Goal: Download file/media

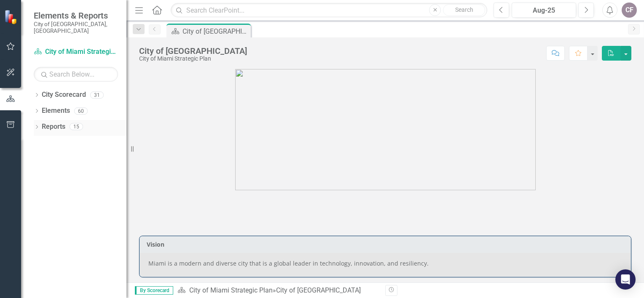
click at [68, 120] on div "Reports 15" at bounding box center [84, 128] width 85 height 16
click at [33, 121] on div "Dropdown City Scorecard 31 City of [GEOGRAPHIC_DATA] Strategic Plan Dropdown Ci…" at bounding box center [73, 193] width 105 height 210
click at [35, 126] on icon "Dropdown" at bounding box center [37, 128] width 6 height 5
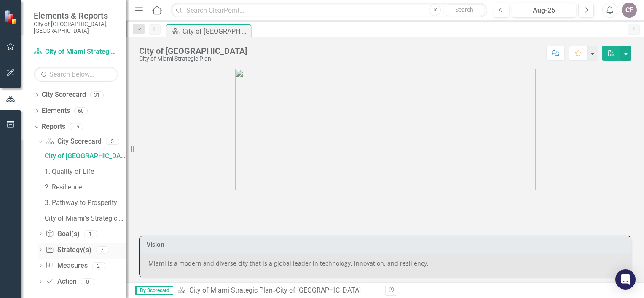
click at [40, 249] on icon "Dropdown" at bounding box center [41, 251] width 6 height 5
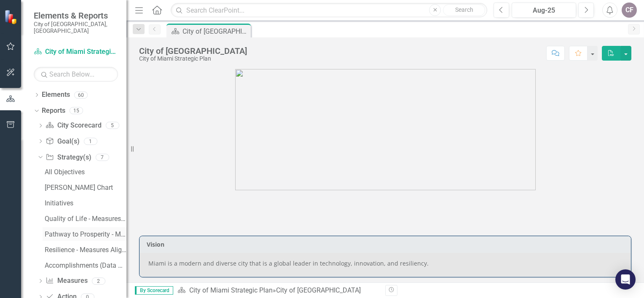
scroll to position [29, 0]
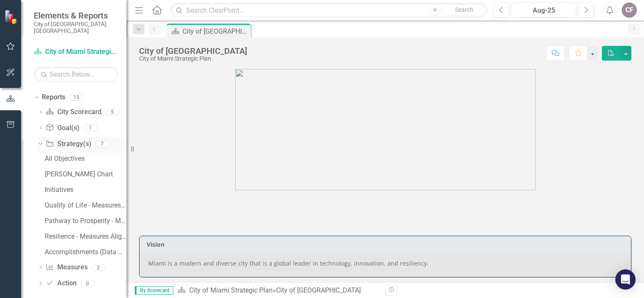
click at [40, 141] on icon "Dropdown" at bounding box center [39, 144] width 5 height 6
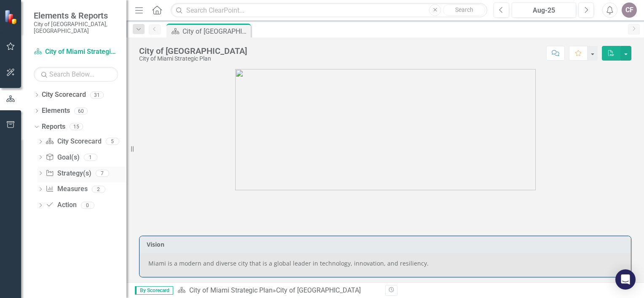
scroll to position [0, 0]
click at [39, 155] on div "Dropdown" at bounding box center [41, 158] width 6 height 7
click at [40, 154] on icon "Dropdown" at bounding box center [39, 157] width 5 height 6
click at [38, 188] on icon "Dropdown" at bounding box center [41, 190] width 6 height 5
click at [37, 94] on icon "Dropdown" at bounding box center [37, 96] width 6 height 5
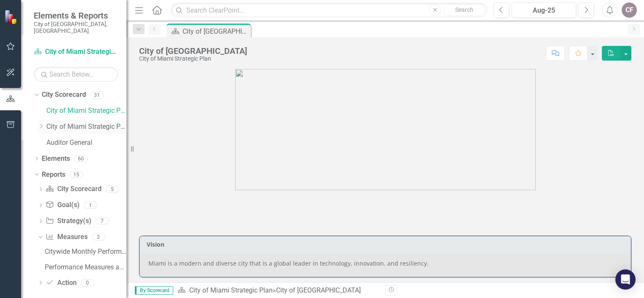
click at [39, 124] on icon "Dropdown" at bounding box center [41, 126] width 6 height 5
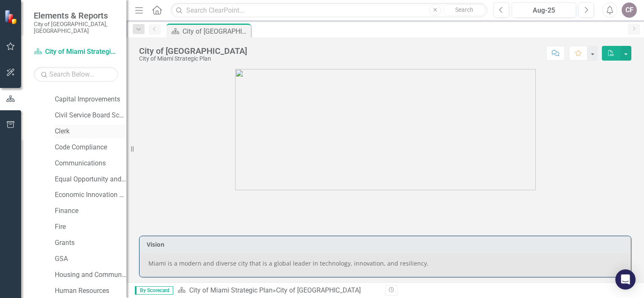
scroll to position [42, 0]
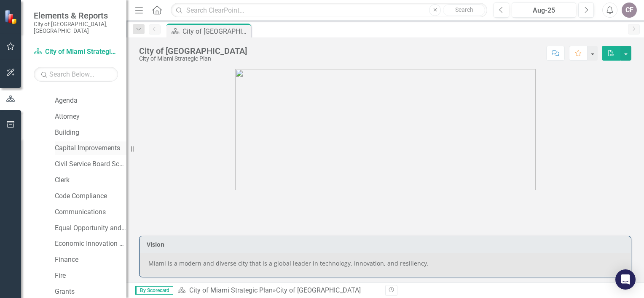
click at [78, 144] on link "Capital Improvements" at bounding box center [91, 149] width 72 height 10
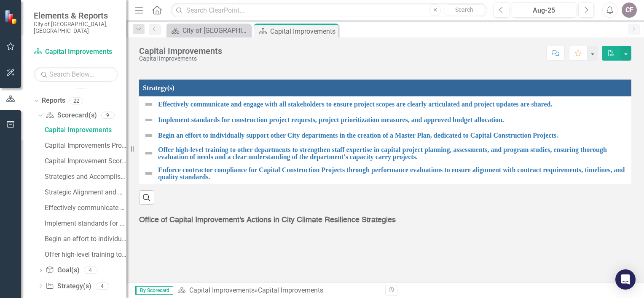
scroll to position [555, 0]
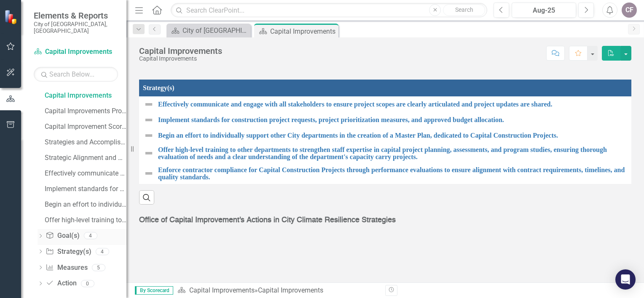
click at [40, 235] on icon "Dropdown" at bounding box center [41, 237] width 6 height 5
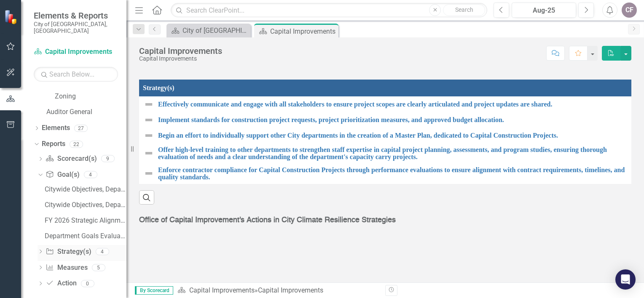
click at [40, 250] on icon "Dropdown" at bounding box center [41, 252] width 6 height 5
click at [40, 265] on div "Dropdown" at bounding box center [41, 268] width 6 height 7
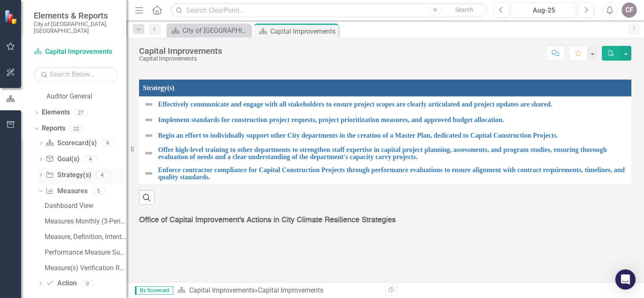
click at [38, 174] on icon "Dropdown" at bounding box center [41, 176] width 6 height 5
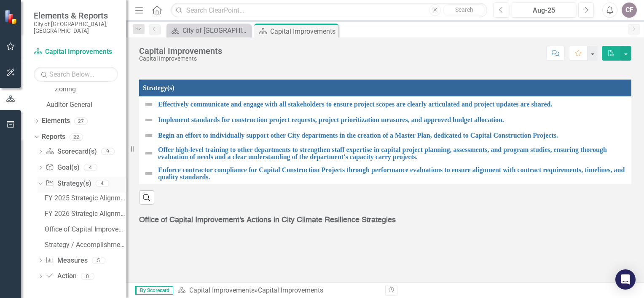
scroll to position [477, 0]
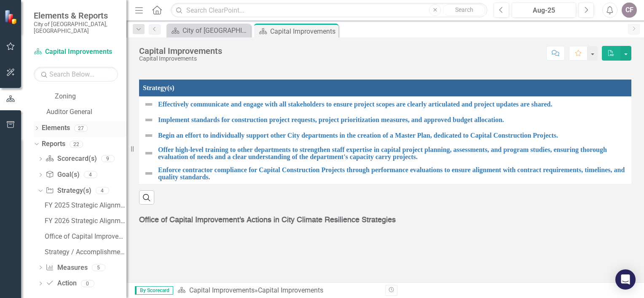
click at [37, 127] on icon "Dropdown" at bounding box center [37, 129] width 6 height 5
click at [83, 92] on link "Strategy Strategy(s)" at bounding box center [69, 96] width 46 height 10
click at [62, 107] on link "Measure Measures" at bounding box center [67, 112] width 42 height 10
click at [41, 111] on icon "Dropdown" at bounding box center [41, 113] width 6 height 5
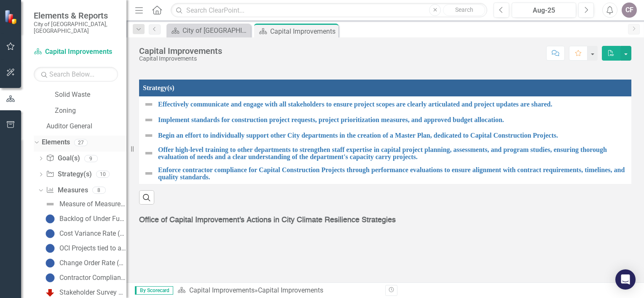
scroll to position [448, 0]
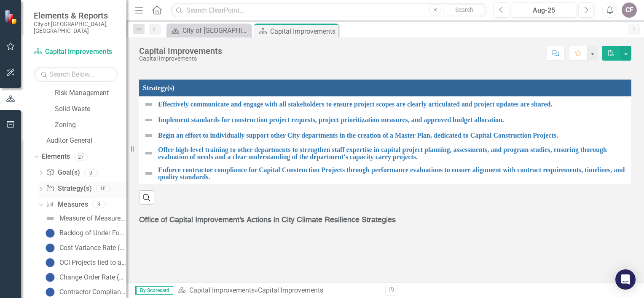
drag, startPoint x: 72, startPoint y: 199, endPoint x: 117, endPoint y: 187, distance: 46.7
click at [72, 200] on link "Measure Measures" at bounding box center [67, 205] width 42 height 10
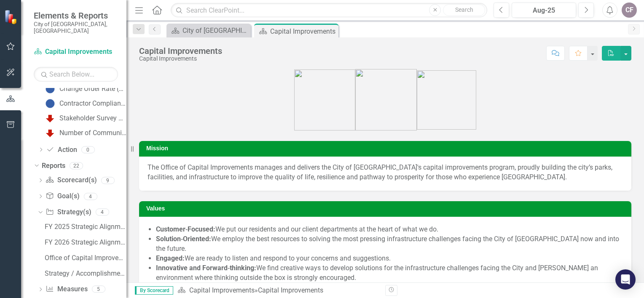
scroll to position [659, 0]
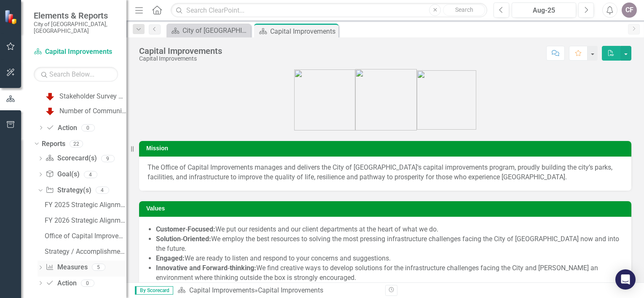
click at [63, 263] on link "Measure Measures" at bounding box center [67, 268] width 42 height 10
click at [40, 266] on icon "Dropdown" at bounding box center [41, 268] width 6 height 5
click at [40, 260] on div "Dashboard View Measures Monthly (3-Periods) Report Measure, Definition, Intenti…" at bounding box center [82, 253] width 89 height 78
drag, startPoint x: 40, startPoint y: 260, endPoint x: 59, endPoint y: 264, distance: 19.3
click at [59, 265] on div "Performance Measure Summary" at bounding box center [86, 268] width 82 height 8
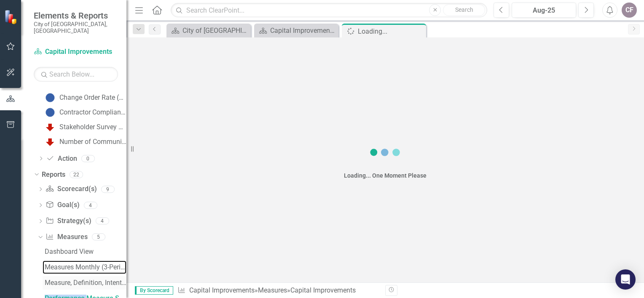
click at [59, 264] on div "Measures Monthly (3-Periods) Report" at bounding box center [86, 268] width 82 height 8
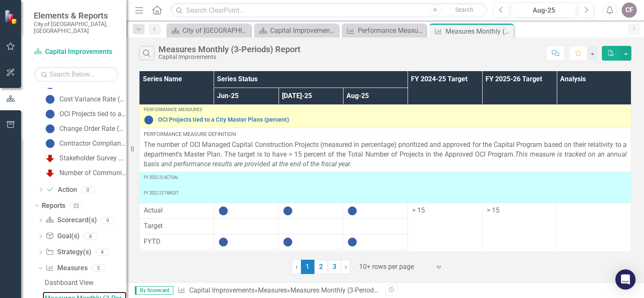
scroll to position [364, 0]
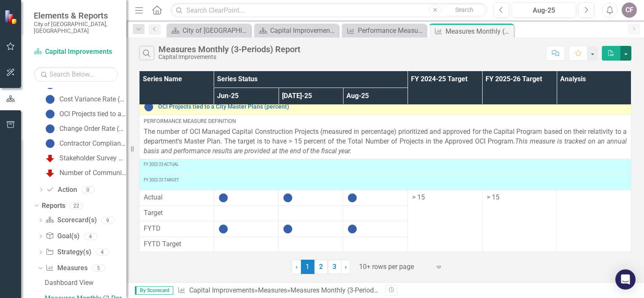
click at [628, 52] on button "button" at bounding box center [625, 53] width 11 height 15
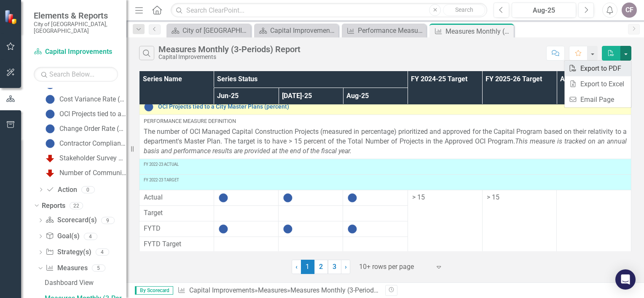
click at [605, 70] on link "PDF Export to PDF" at bounding box center [597, 69] width 67 height 16
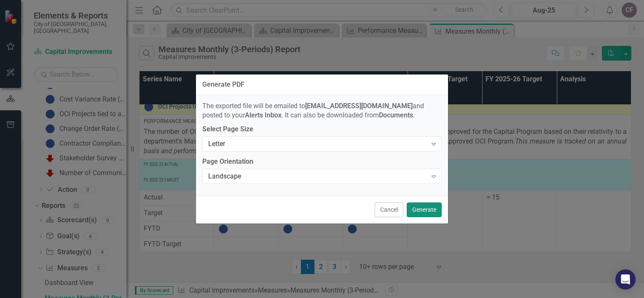
click at [424, 209] on button "Generate" at bounding box center [424, 210] width 35 height 15
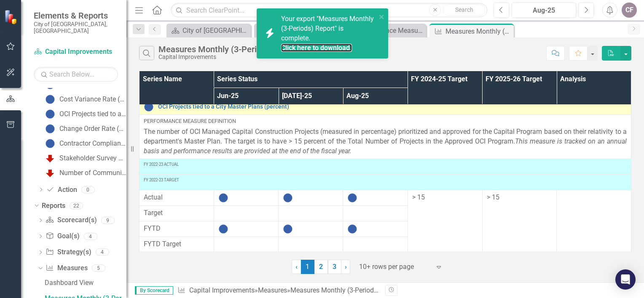
click at [305, 43] on div "Click here to download." at bounding box center [327, 48] width 93 height 10
click at [305, 47] on link "Click here to download." at bounding box center [316, 48] width 71 height 8
